Goal: Information Seeking & Learning: Learn about a topic

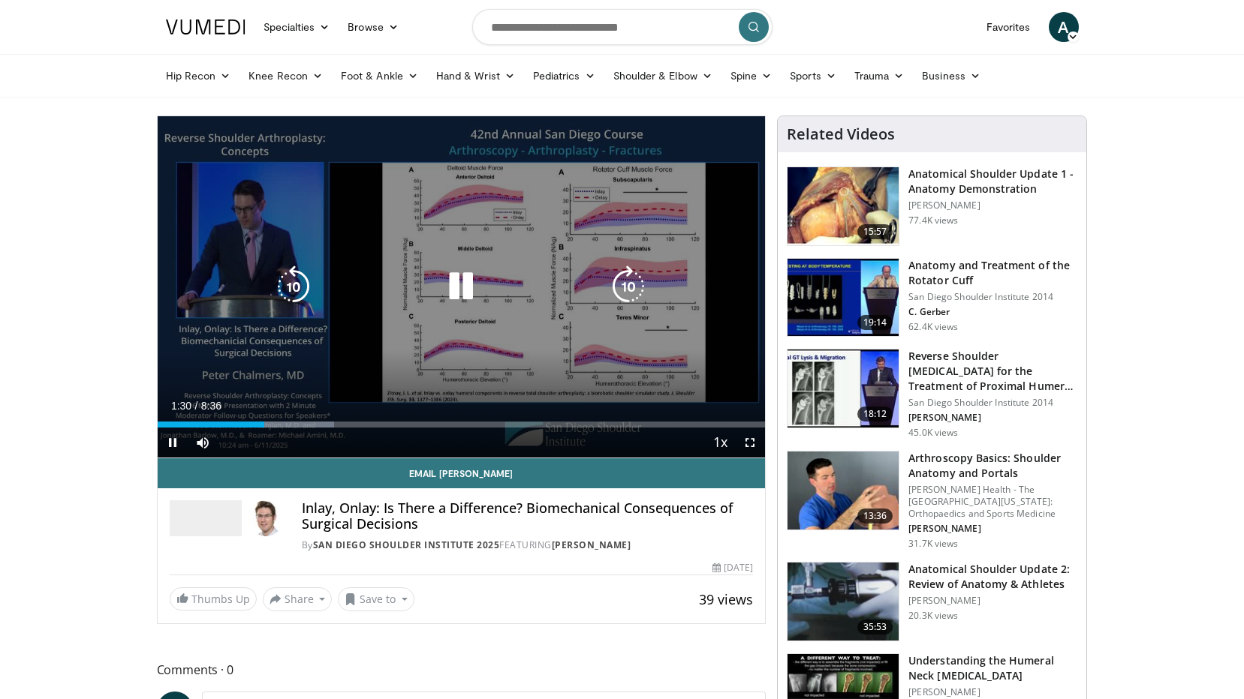
click at [455, 290] on icon "Video Player" at bounding box center [461, 287] width 42 height 42
click at [465, 288] on icon "Video Player" at bounding box center [461, 287] width 42 height 42
click at [461, 284] on icon "Video Player" at bounding box center [461, 287] width 42 height 42
click at [450, 281] on icon "Video Player" at bounding box center [461, 287] width 42 height 42
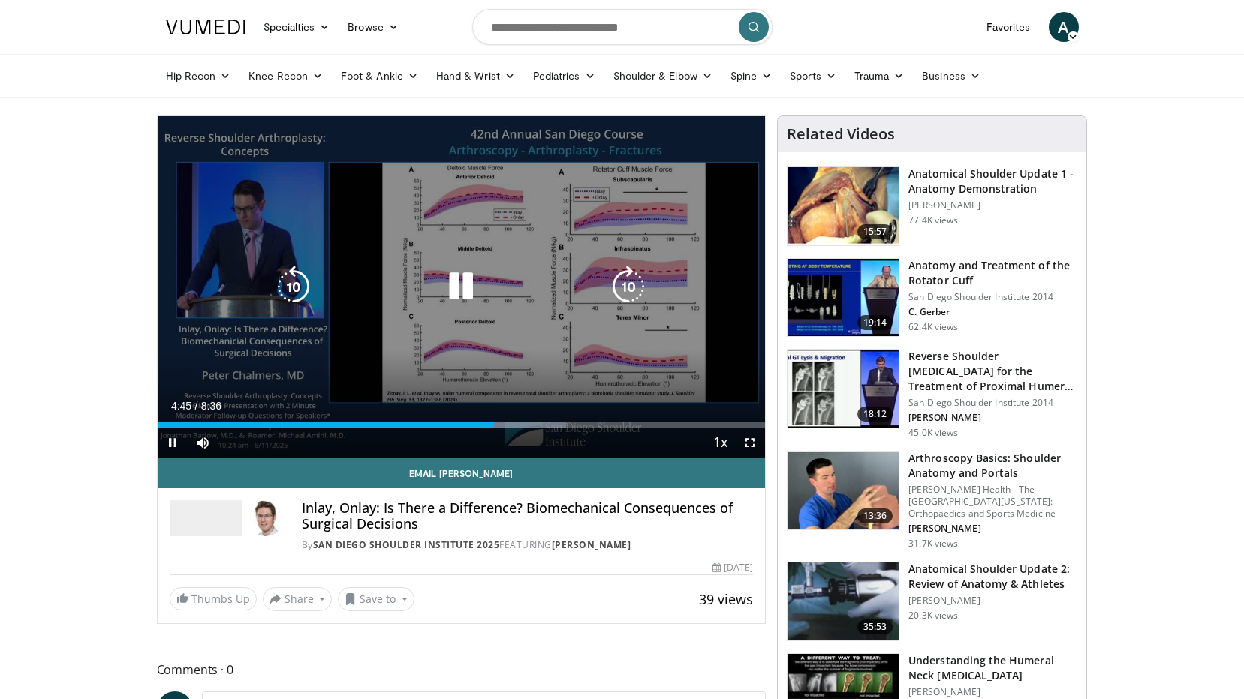
click at [286, 290] on icon "Video Player" at bounding box center [293, 287] width 42 height 42
click at [290, 287] on icon "Video Player" at bounding box center [293, 287] width 42 height 42
click at [463, 284] on icon "Video Player" at bounding box center [461, 287] width 42 height 42
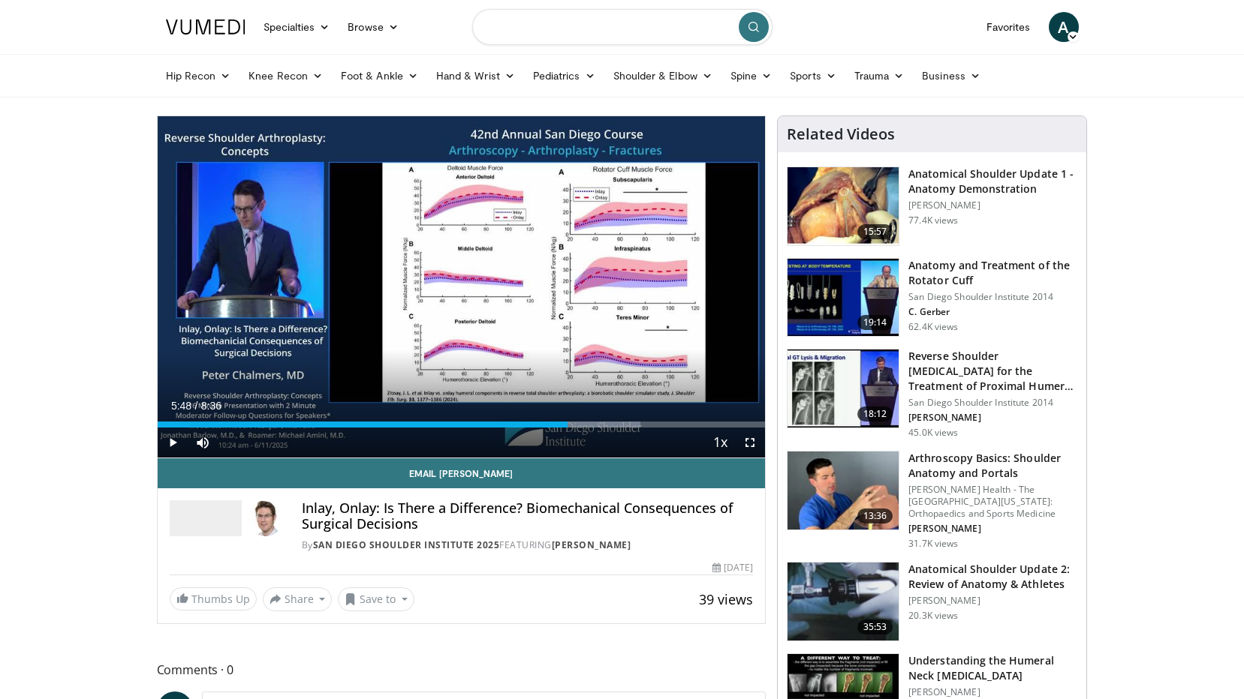
click at [598, 34] on input "Search topics, interventions" at bounding box center [622, 27] width 300 height 36
type input "********"
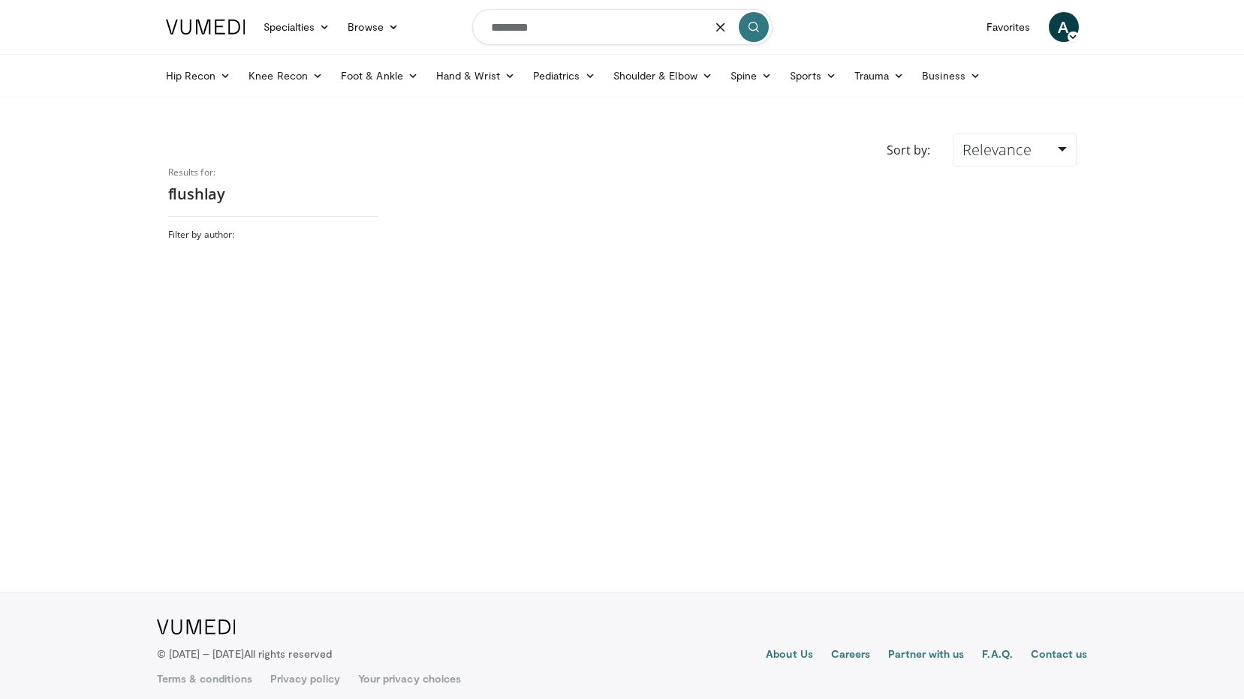
drag, startPoint x: 540, startPoint y: 26, endPoint x: 443, endPoint y: 31, distance: 97.7
click at [443, 31] on nav "Specialties Adult & Family Medicine Allergy, Asthma, Immunology Anesthesiology …" at bounding box center [622, 27] width 931 height 54
type input "**********"
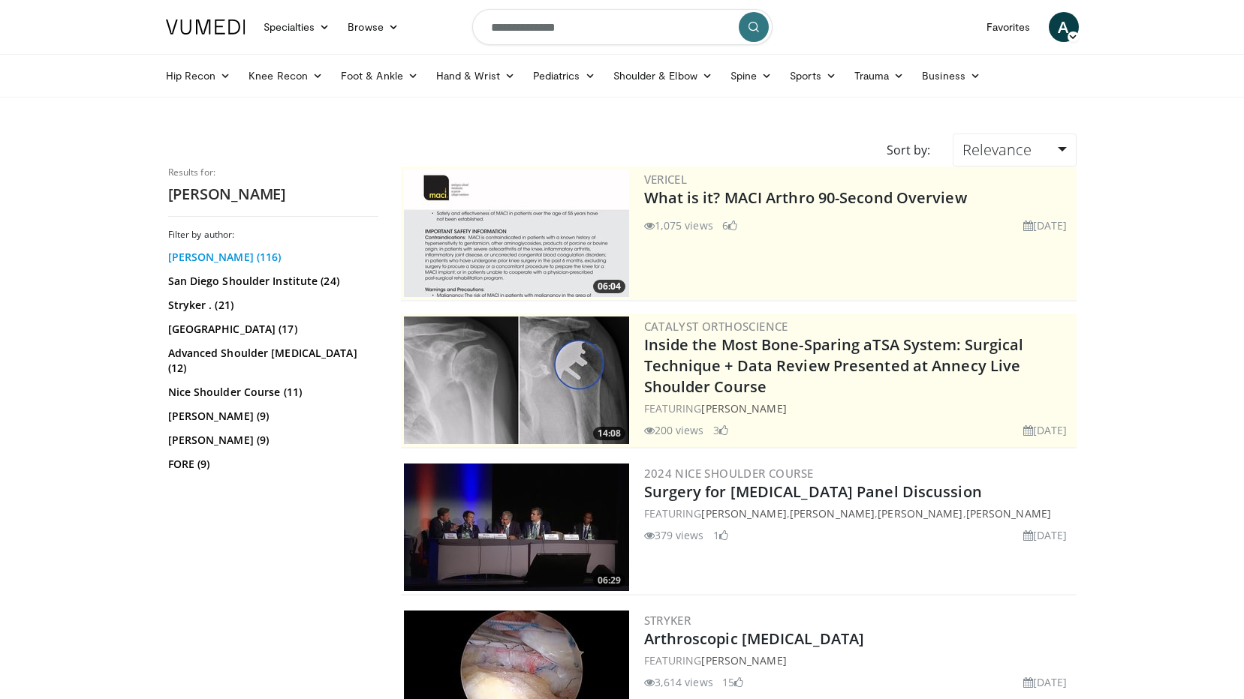
click at [233, 254] on link "[PERSON_NAME] (116)" at bounding box center [271, 257] width 206 height 15
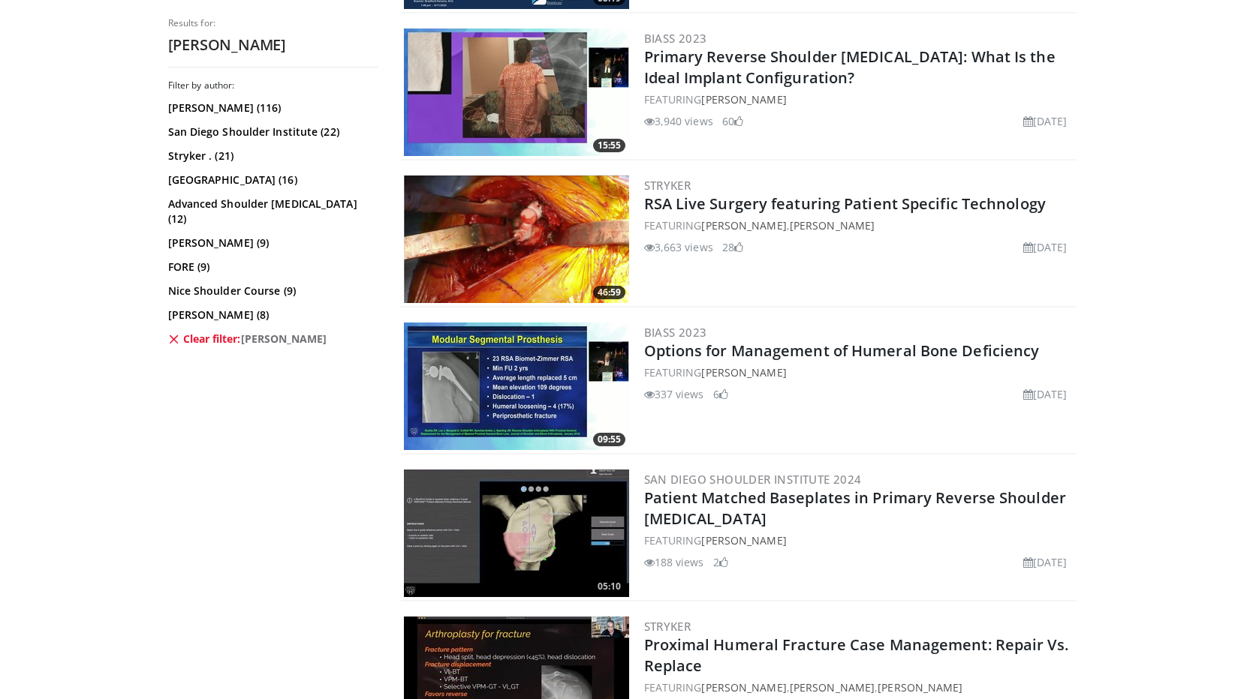
scroll to position [3077, 0]
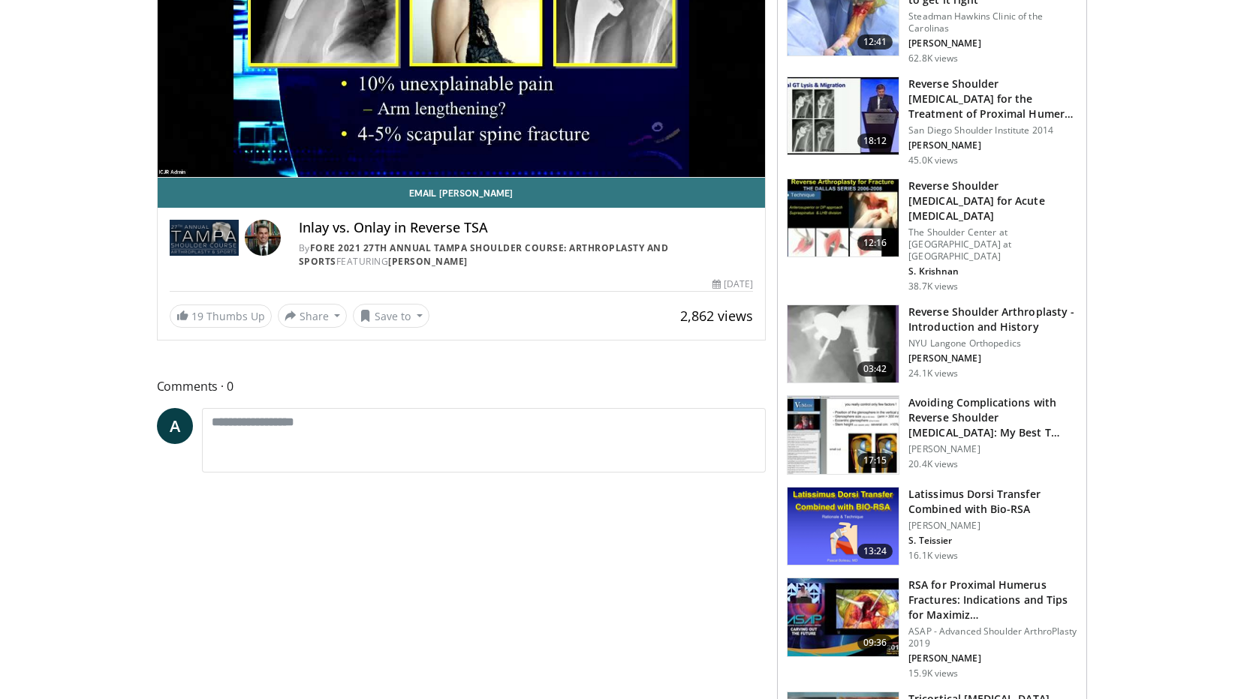
scroll to position [75, 0]
